Goal: Information Seeking & Learning: Learn about a topic

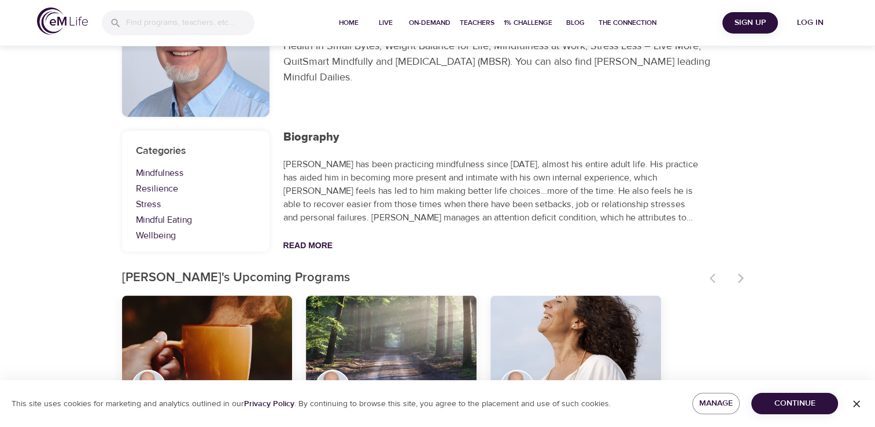
scroll to position [173, 0]
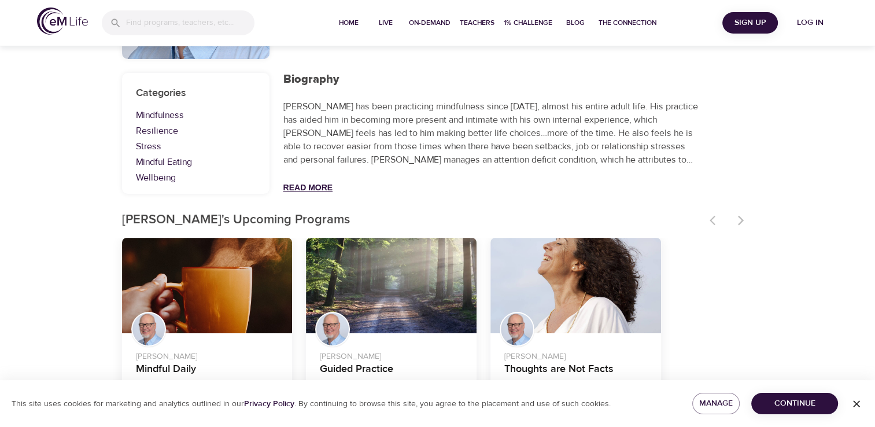
click at [300, 183] on button "Read More" at bounding box center [308, 187] width 50 height 9
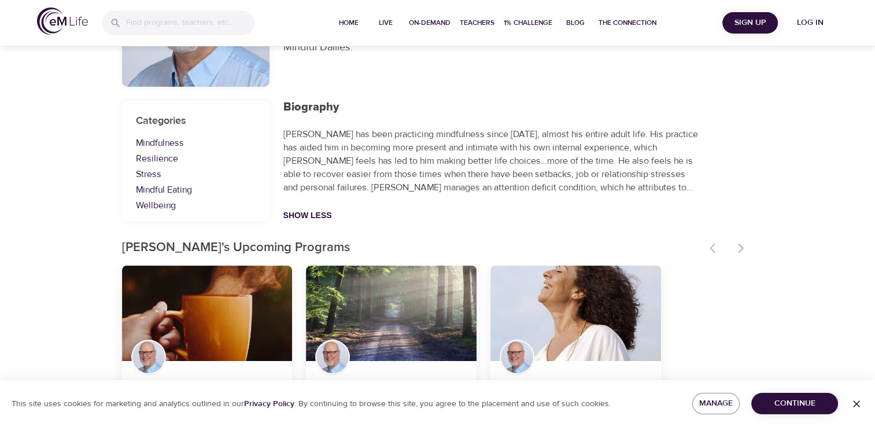
scroll to position [194, 0]
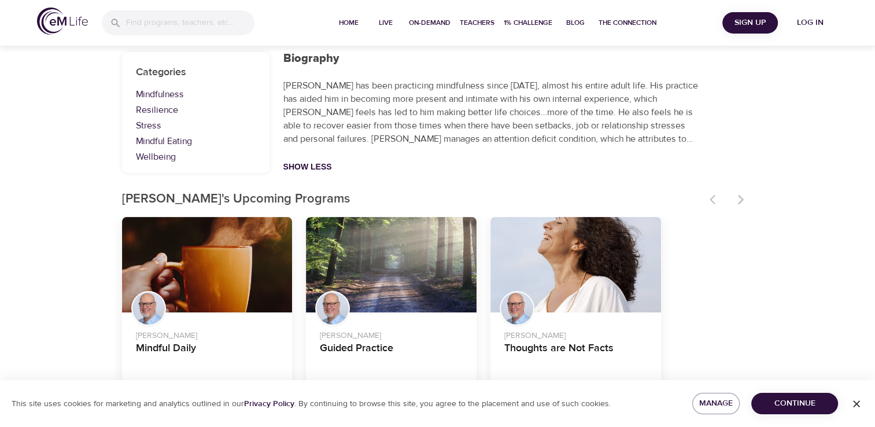
click at [799, 404] on span "Continue" at bounding box center [794, 403] width 68 height 14
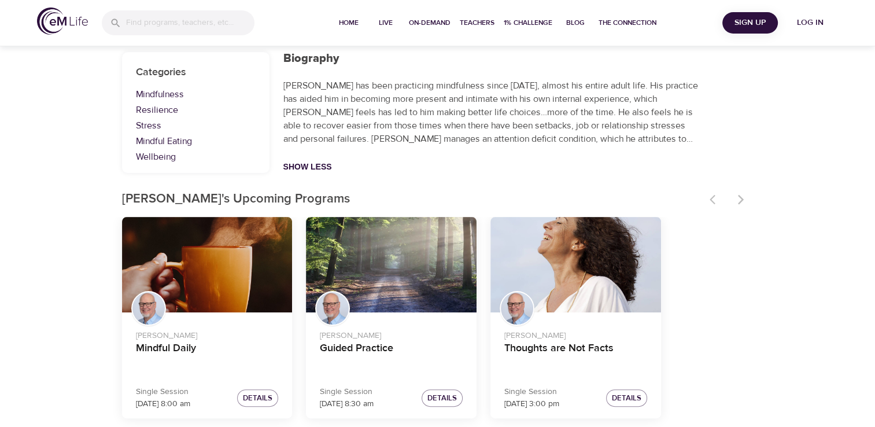
click at [689, 140] on p "Jim Austin has been practicing mindfulness since 1975, almost his entire adult …" at bounding box center [491, 112] width 416 height 66
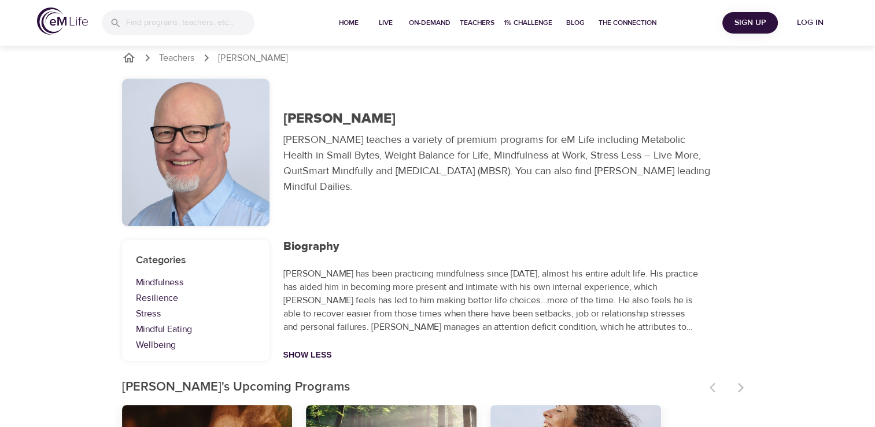
scroll to position [0, 0]
